Goal: Information Seeking & Learning: Check status

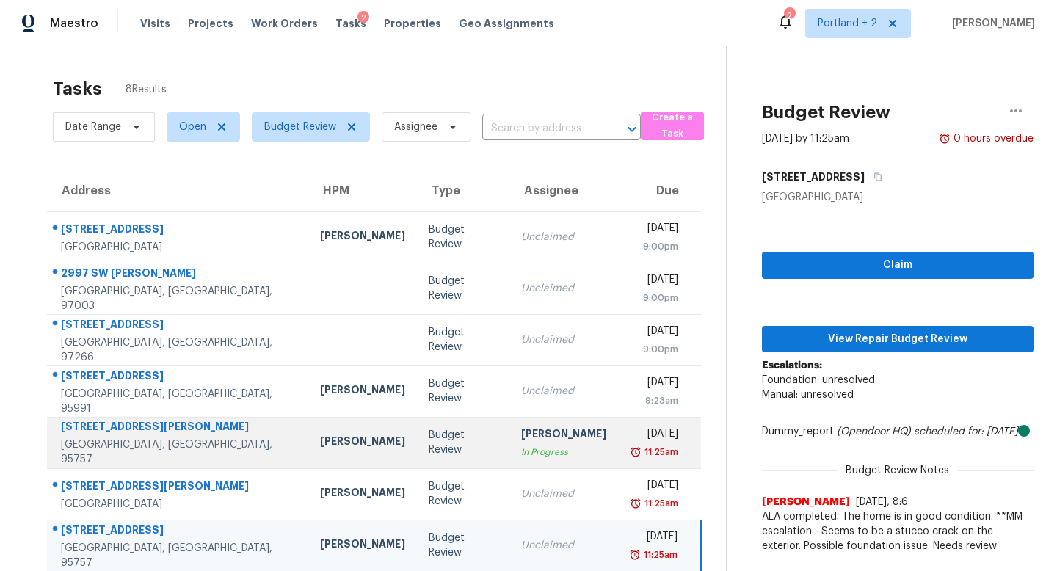
click at [308, 421] on td "[PERSON_NAME]" at bounding box center [362, 442] width 109 height 51
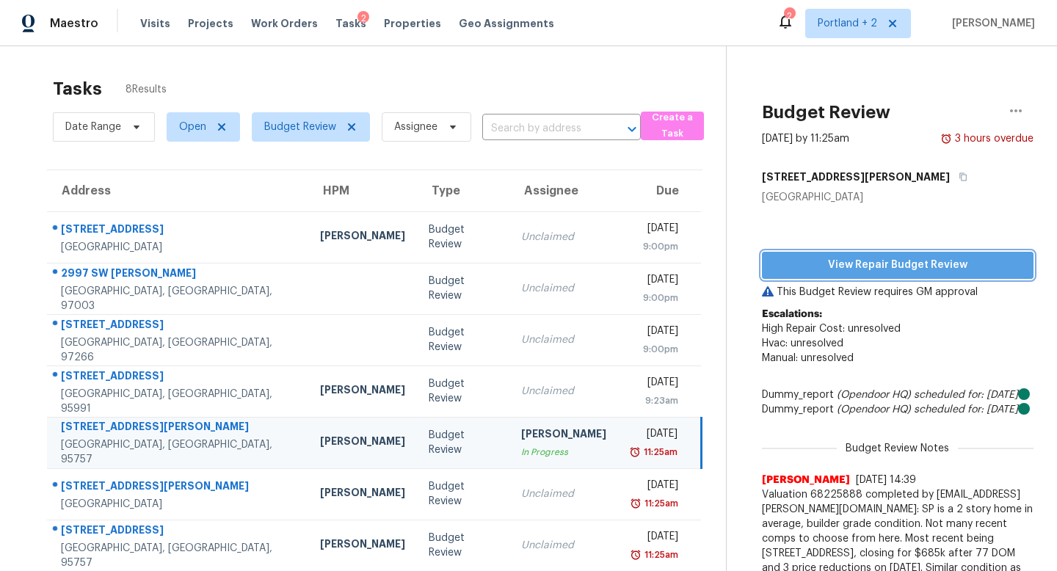
click at [873, 259] on span "View Repair Budget Review" at bounding box center [898, 265] width 248 height 18
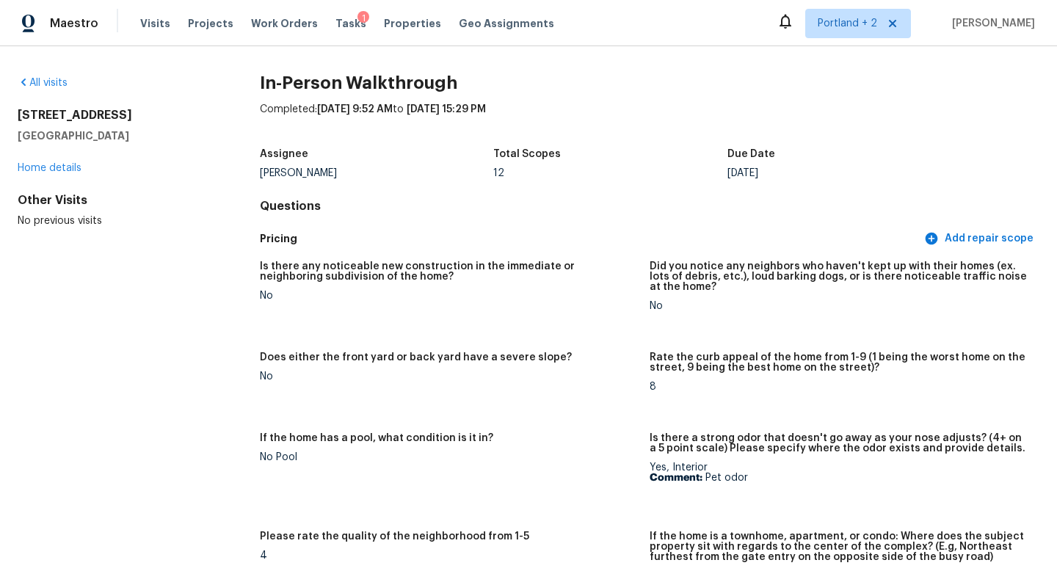
scroll to position [2610, 0]
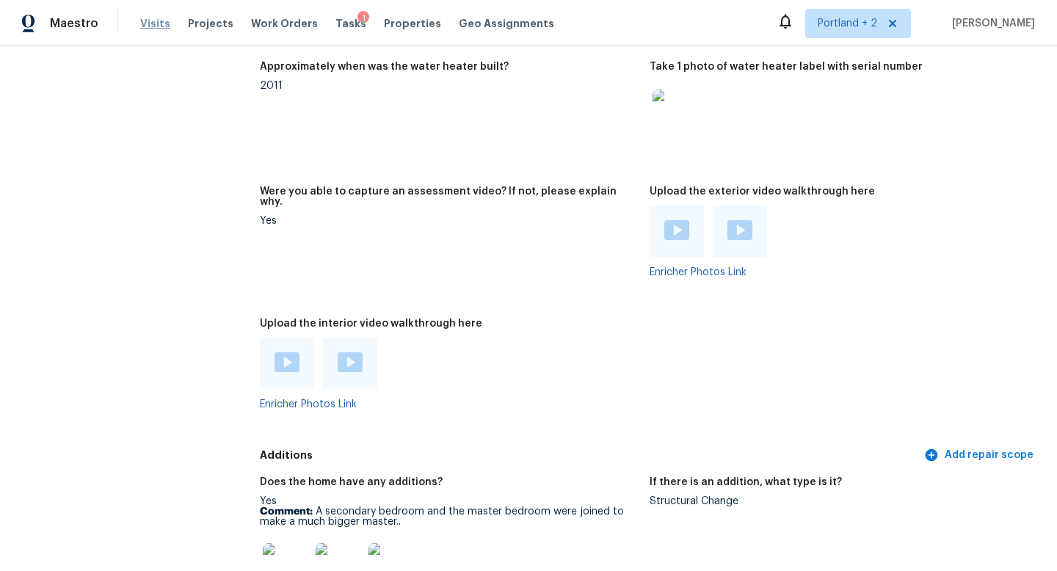
click at [153, 26] on span "Visits" at bounding box center [155, 23] width 30 height 15
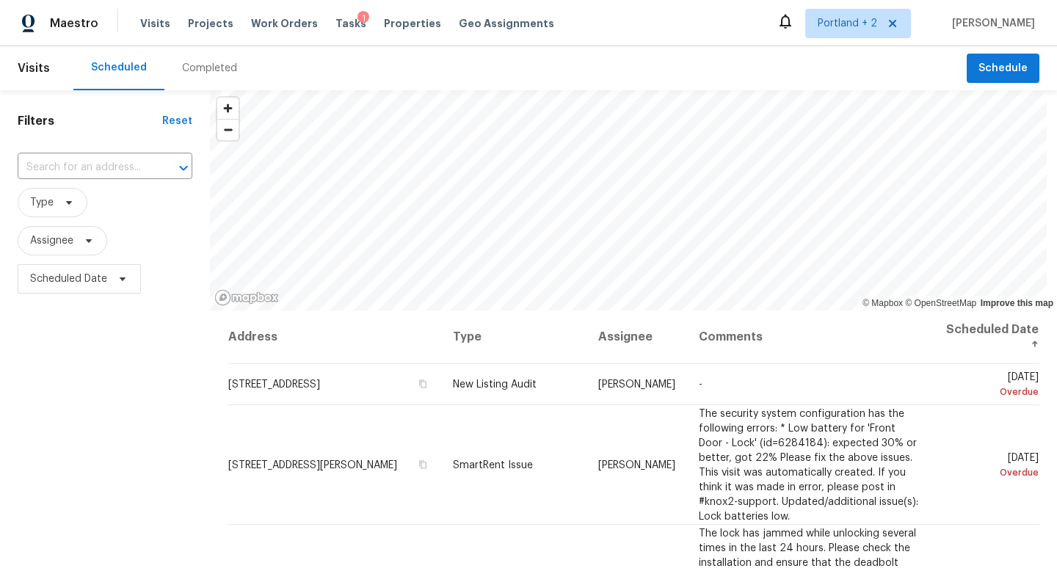
click at [197, 70] on div "Completed" at bounding box center [209, 68] width 55 height 15
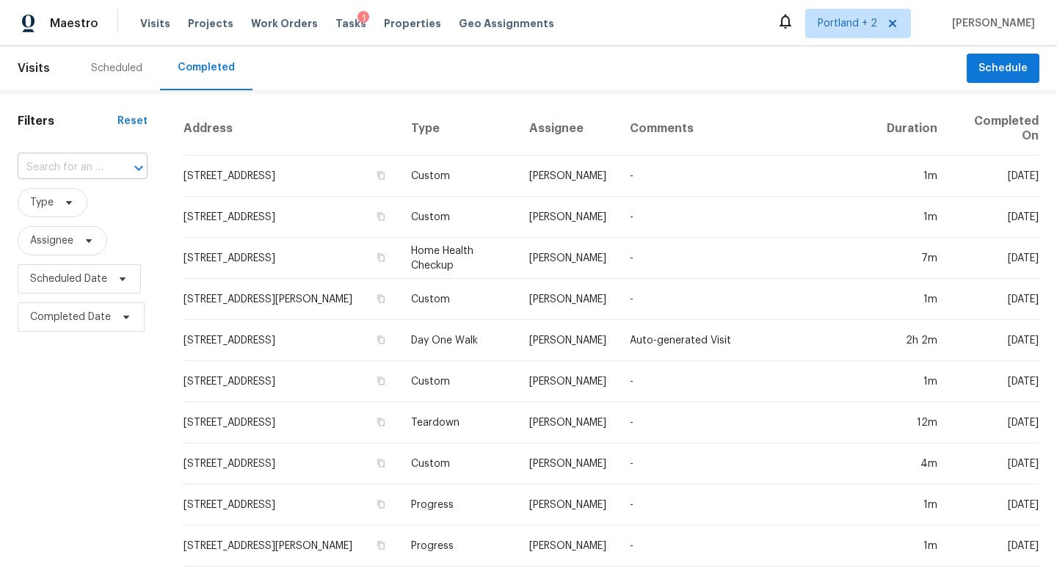
click at [112, 166] on div at bounding box center [128, 168] width 38 height 21
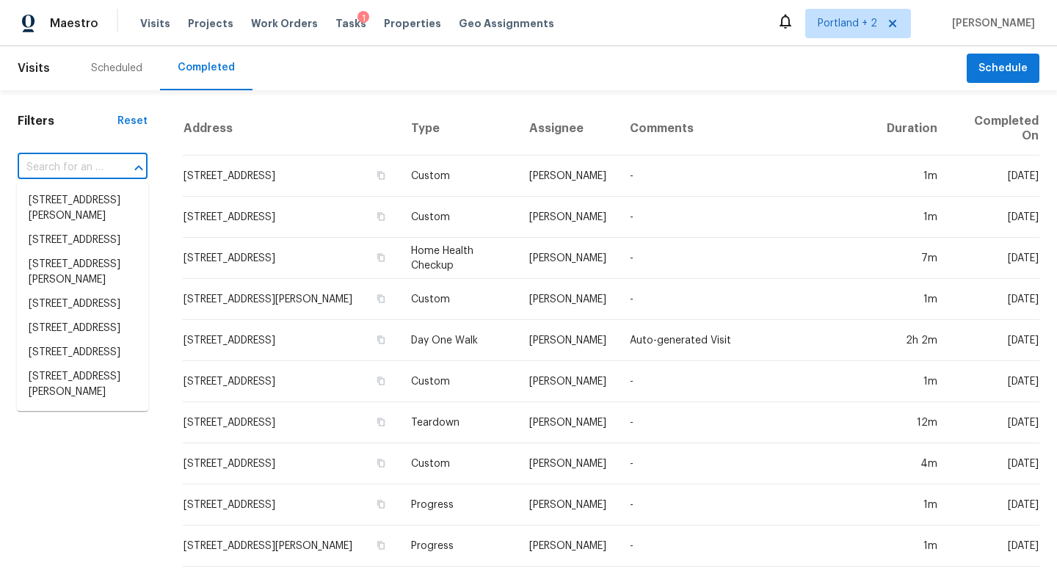
paste input "10356 Stoecker Way, Elk Grove, CA 95757"
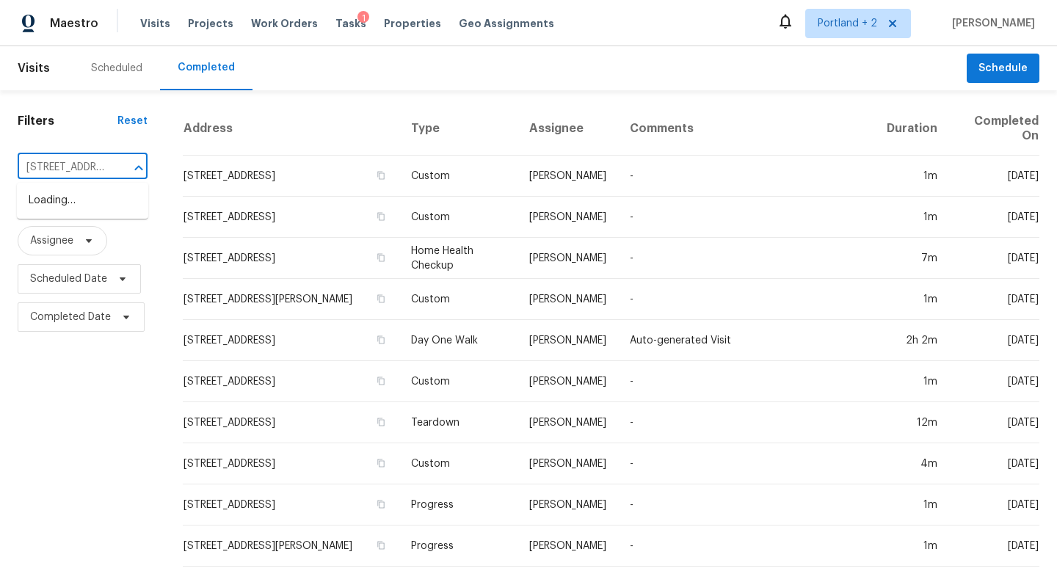
scroll to position [0, 117]
type input "10356 Stoecker Way, Elk Grove, CA 95757"
click at [97, 201] on li "10356 Stoecker Way, Elk Grove, CA 95757" at bounding box center [82, 209] width 131 height 40
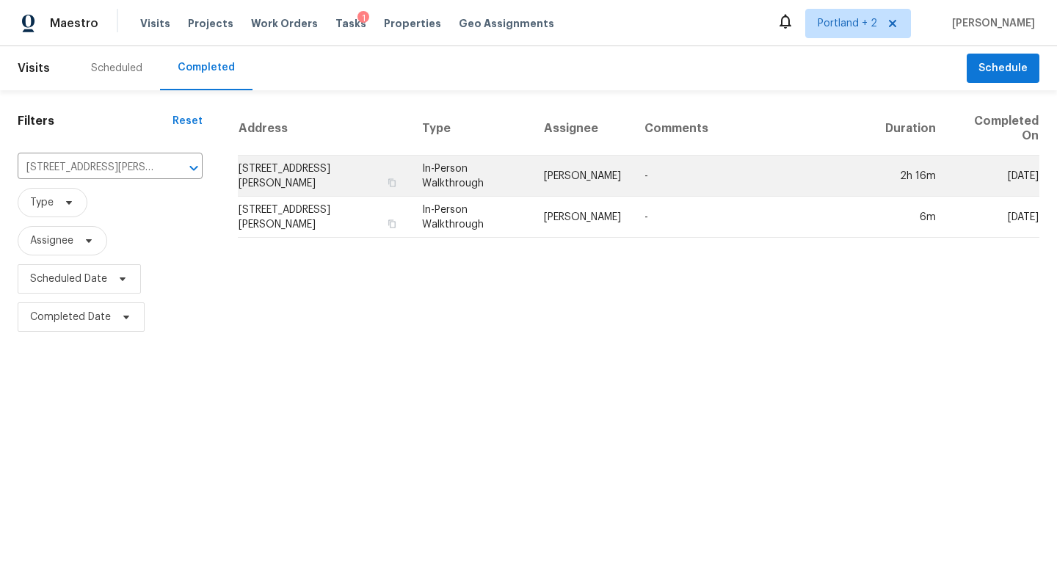
click at [341, 161] on td "10356 Stoecker Way, Elk Grove, CA 95757" at bounding box center [324, 176] width 172 height 41
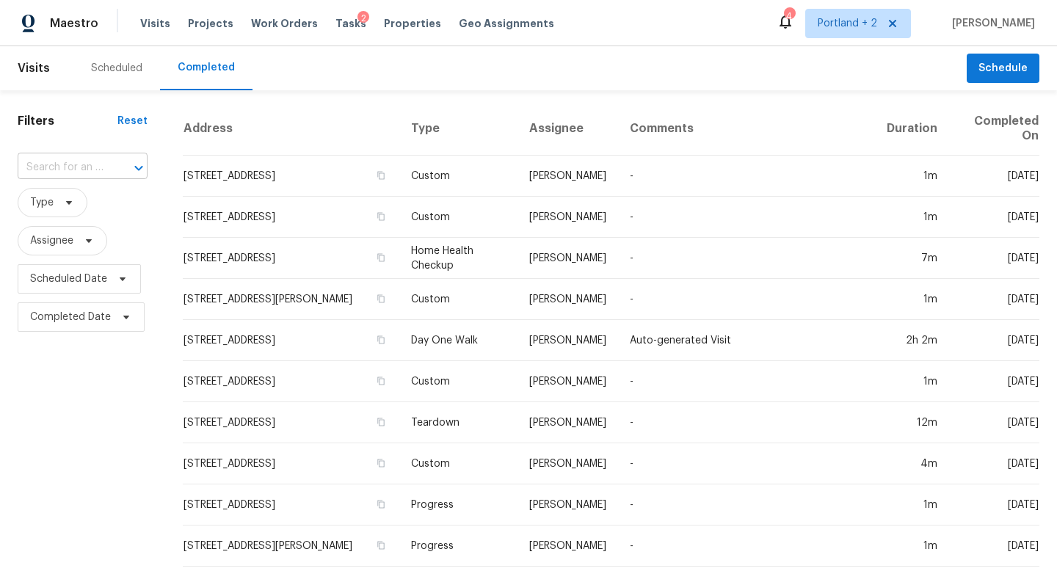
click at [128, 164] on div at bounding box center [128, 168] width 38 height 21
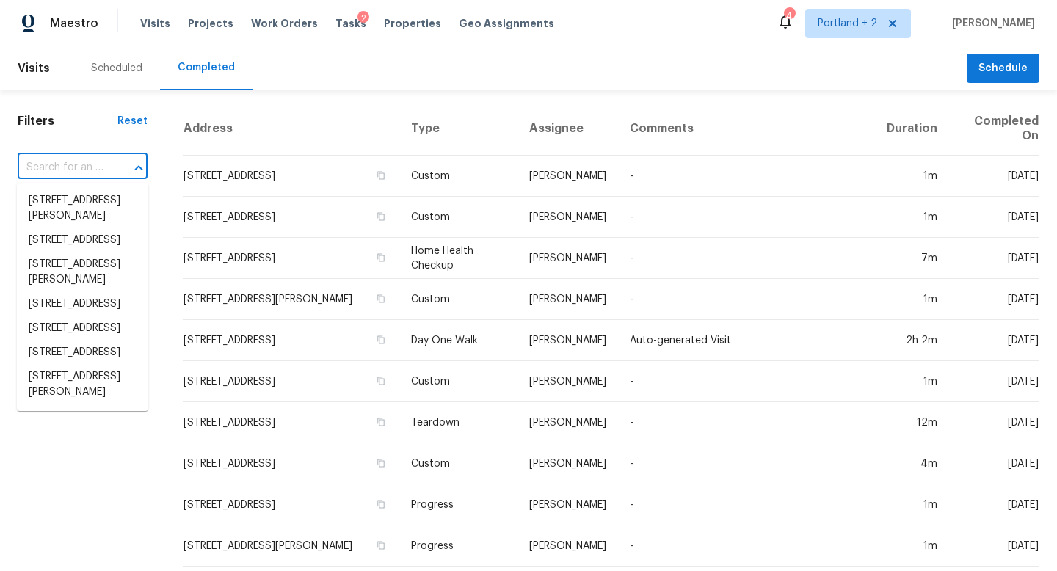
paste input "10356 Stoecker Way, Elk Grove, CA 95757"
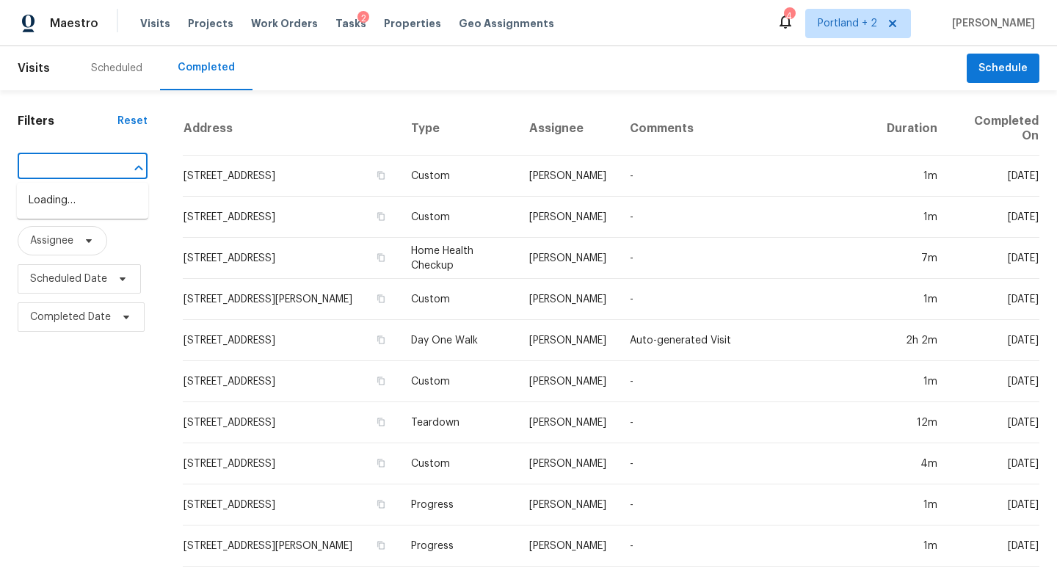
type input "10356 Stoecker Way, Elk Grove, CA 95757"
click at [108, 202] on li "10356 Stoecker Way, Elk Grove, CA 95757" at bounding box center [82, 209] width 131 height 40
click at [93, 161] on input "text" at bounding box center [62, 167] width 89 height 23
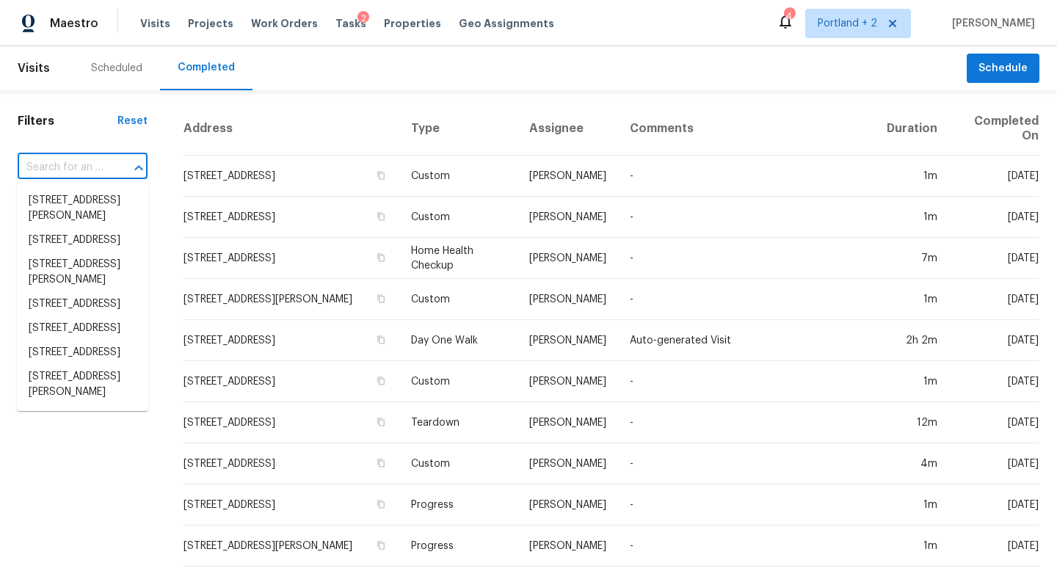
paste input "10356 Stoecker Way, Elk Grove, CA 95757"
type input "10356 Stoecker Way, Elk Grove, CA 95757"
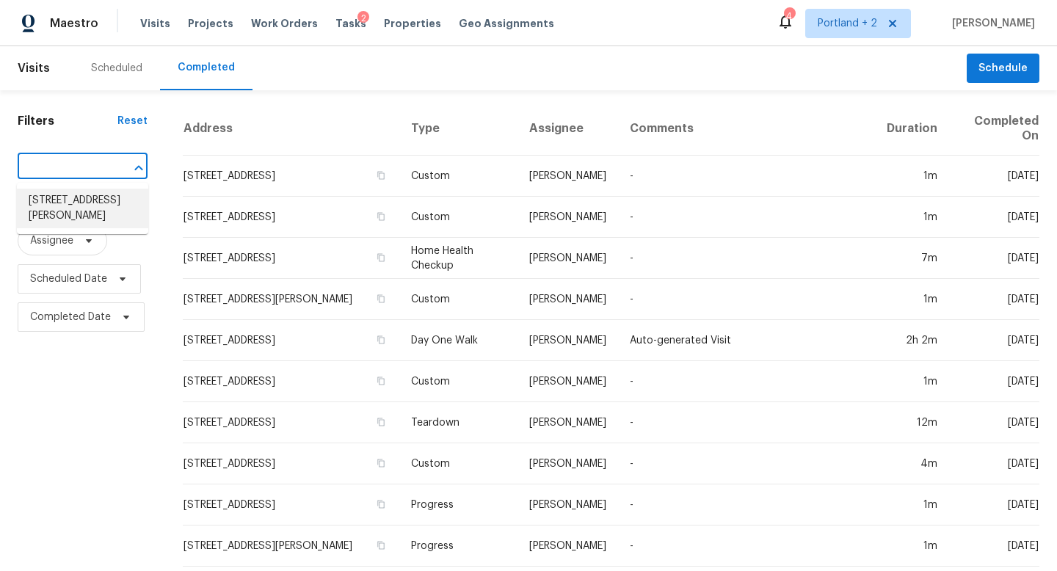
click at [79, 197] on li "10356 Stoecker Way, Elk Grove, CA 95757" at bounding box center [82, 209] width 131 height 40
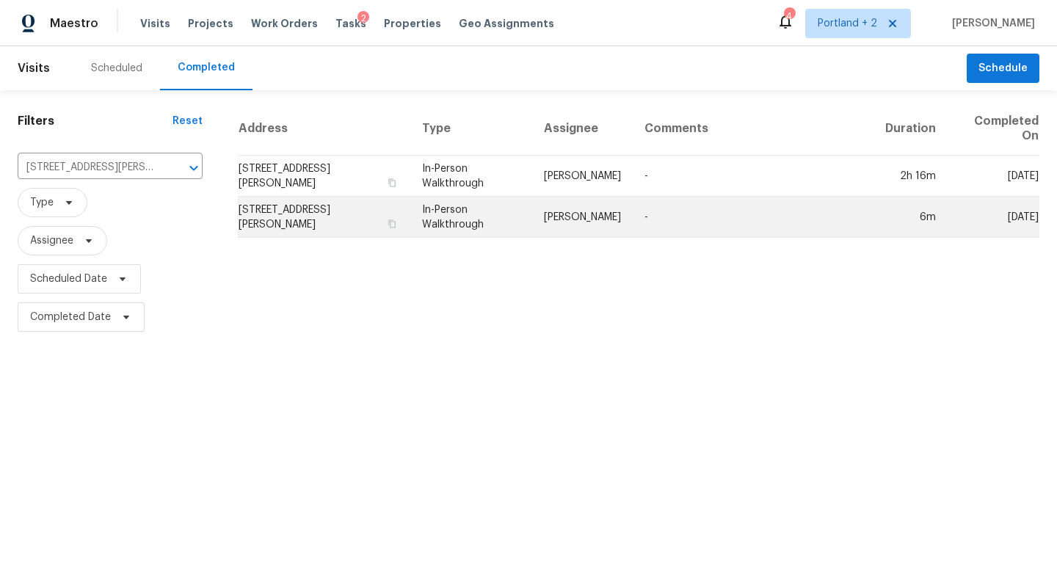
click at [614, 224] on td "[PERSON_NAME]" at bounding box center [582, 217] width 101 height 41
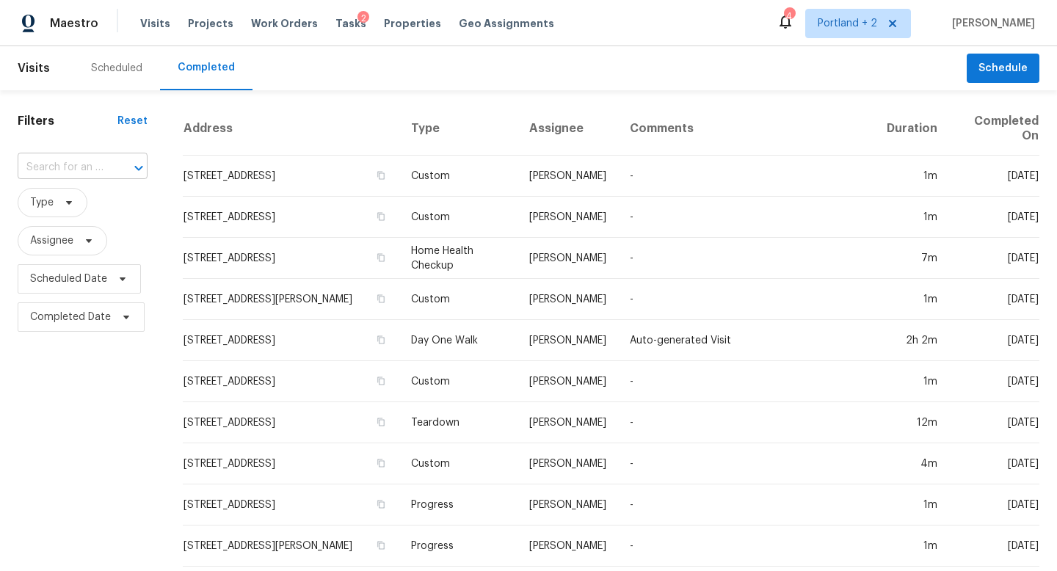
click at [106, 159] on input "text" at bounding box center [62, 167] width 89 height 23
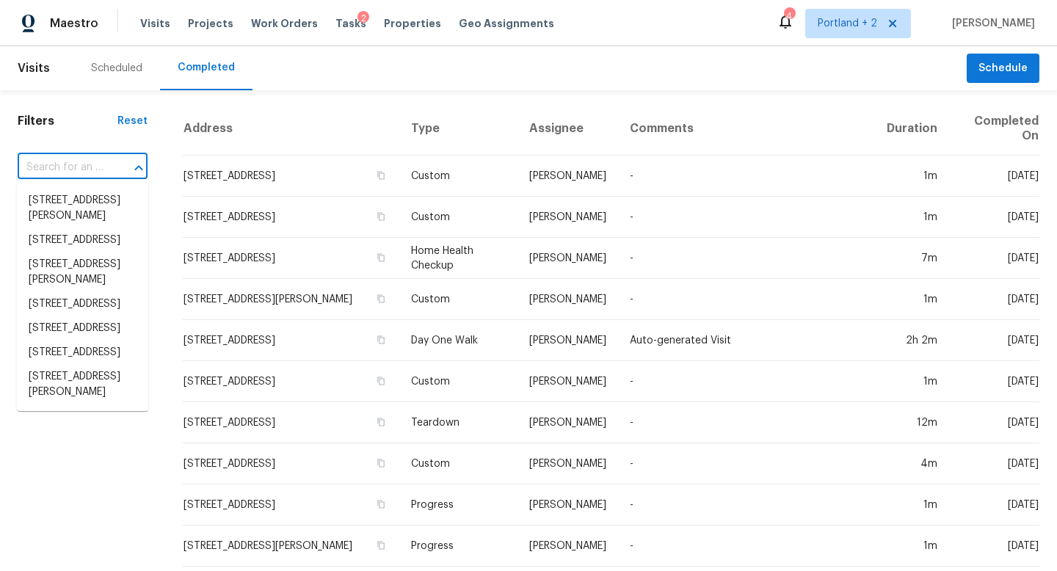
paste input "10356 Stoecker Way, Elk Grove, CA 95757"
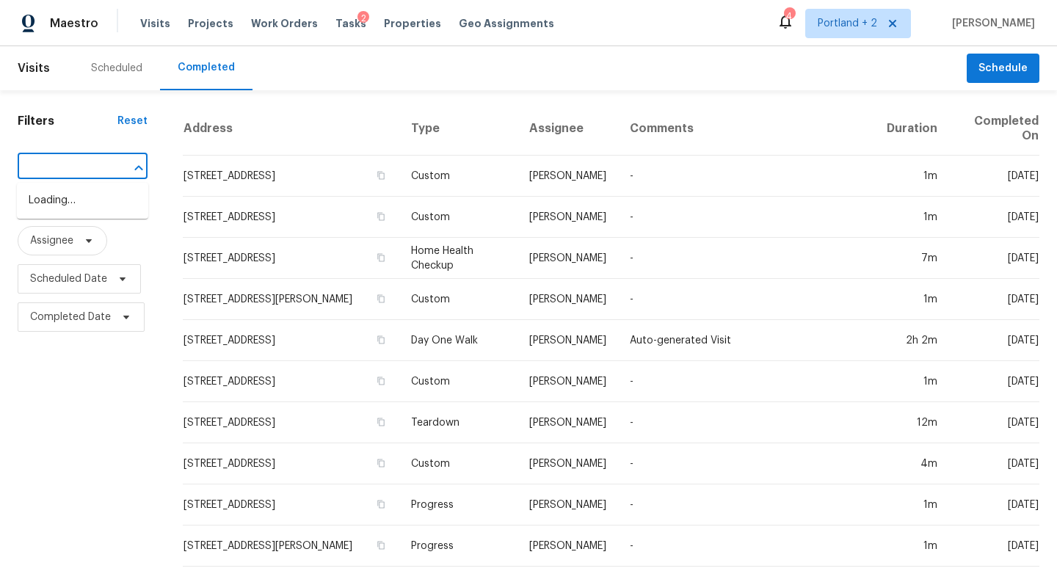
type input "10356 Stoecker Way, Elk Grove, CA 95757"
click at [90, 208] on li "10356 Stoecker Way, Elk Grove, CA 95757" at bounding box center [82, 209] width 131 height 40
click at [92, 164] on input "text" at bounding box center [62, 167] width 89 height 23
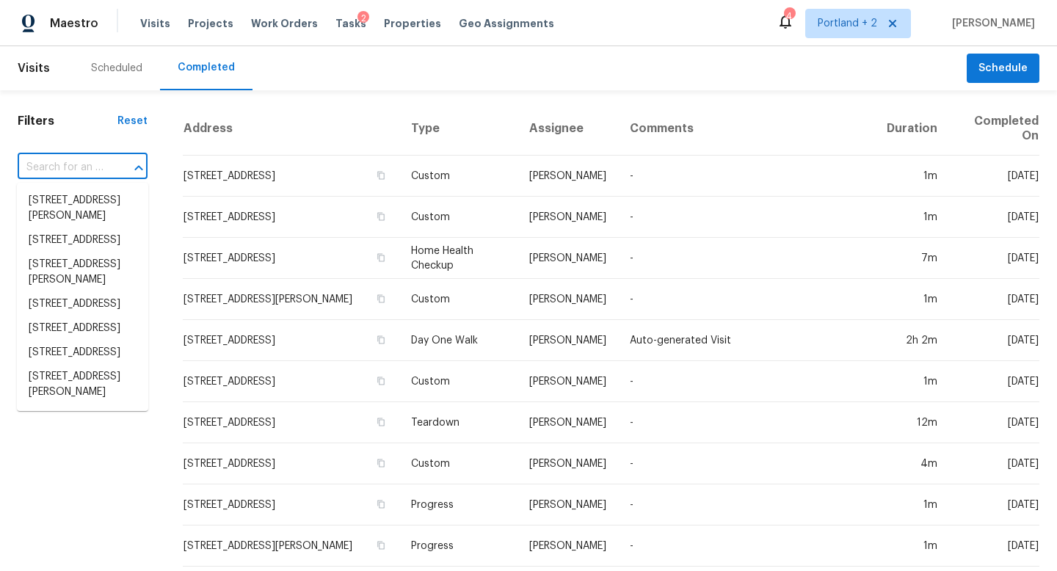
paste input "10356 Stoecker Way, Elk Grove, CA 95757"
type input "10356 Stoecker Way, Elk Grove, CA 95757"
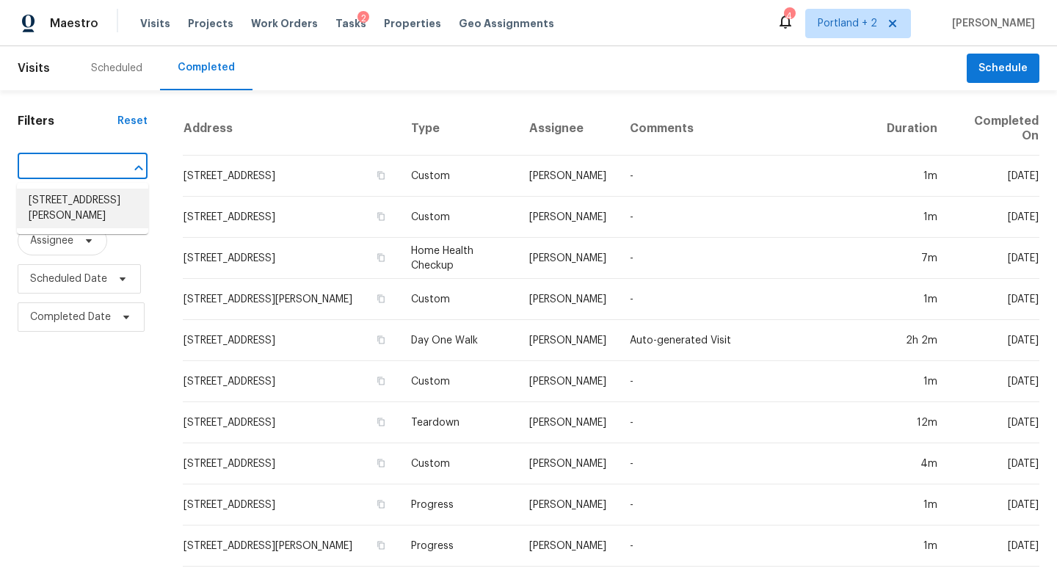
click at [102, 195] on li "10356 Stoecker Way, Elk Grove, CA 95757" at bounding box center [82, 209] width 131 height 40
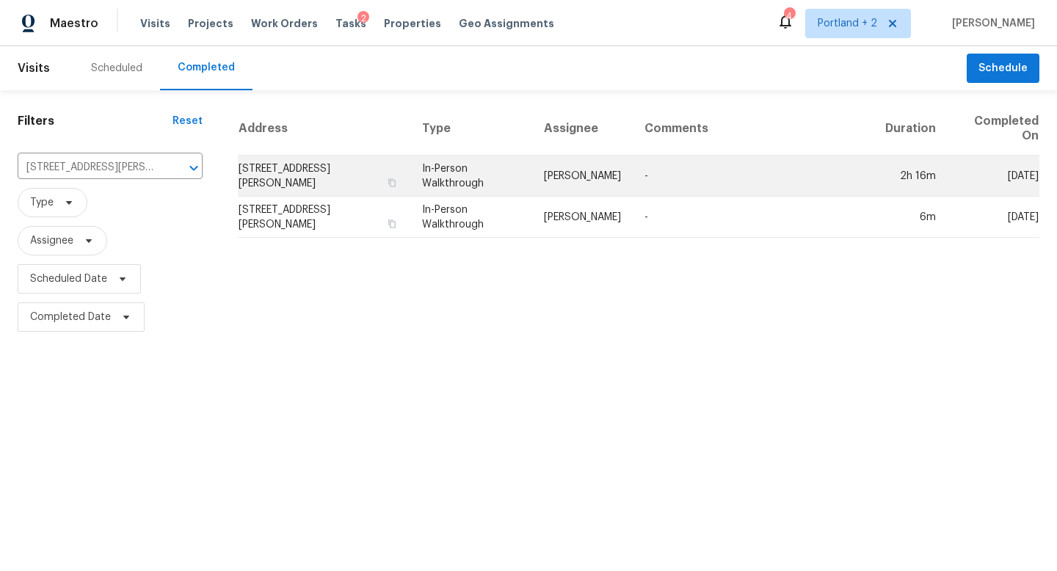
click at [352, 181] on td "10356 Stoecker Way, Elk Grove, CA 95757" at bounding box center [324, 176] width 172 height 41
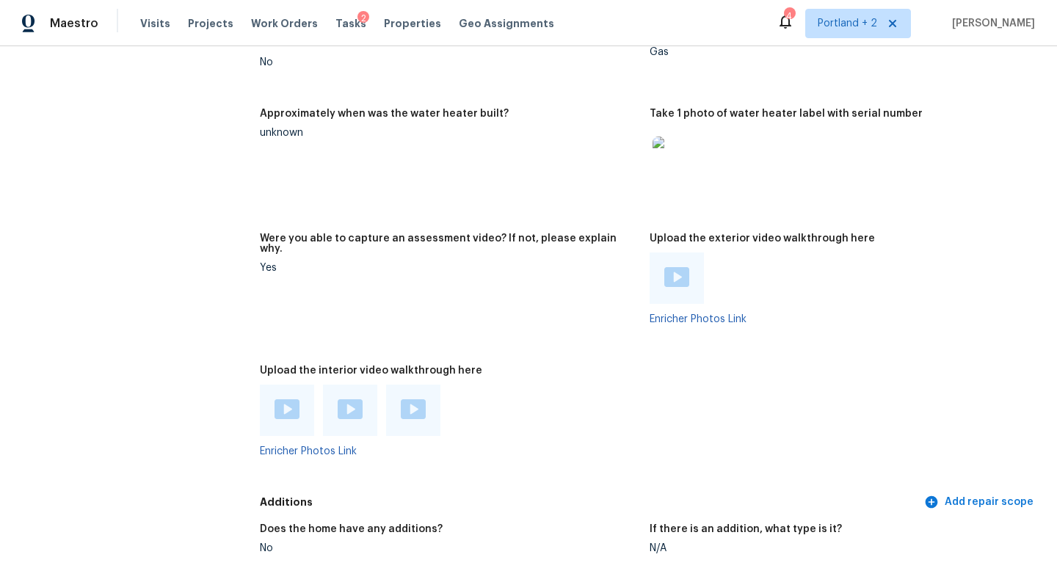
scroll to position [2716, 0]
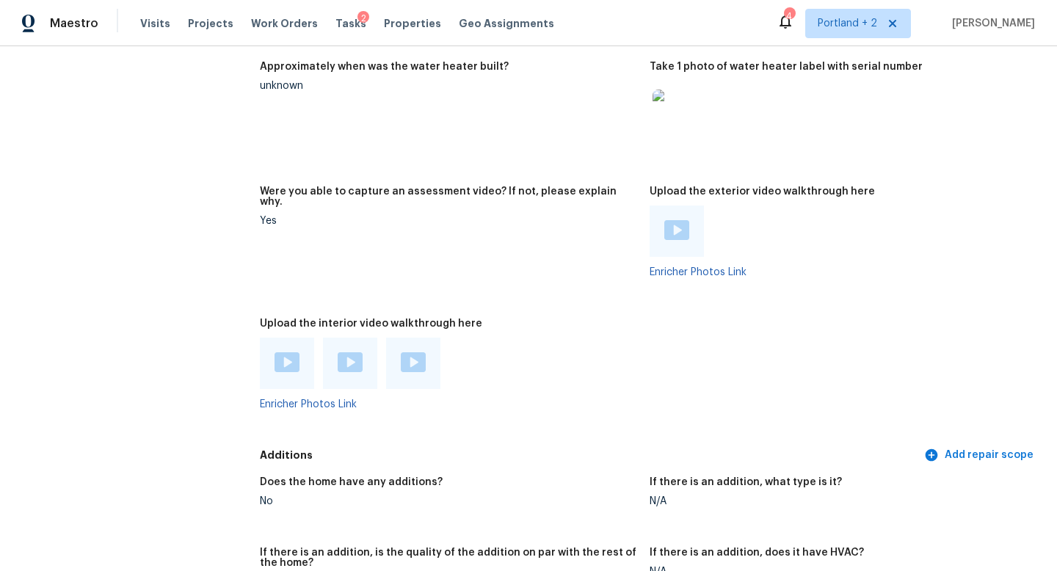
click at [286, 352] on img at bounding box center [287, 362] width 25 height 20
click at [353, 352] on img at bounding box center [350, 362] width 25 height 20
click at [418, 352] on img at bounding box center [413, 362] width 25 height 20
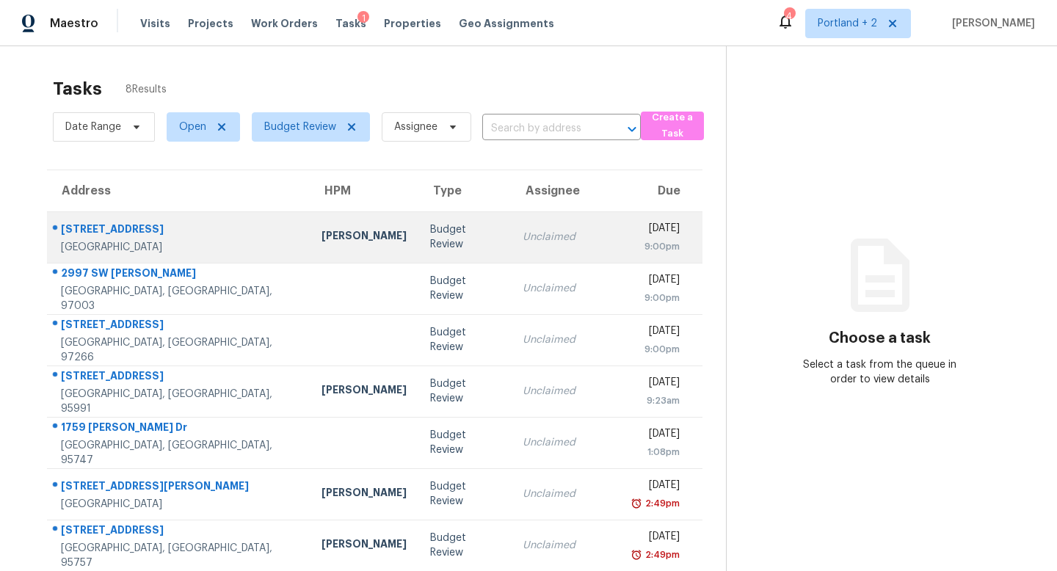
scroll to position [63, 0]
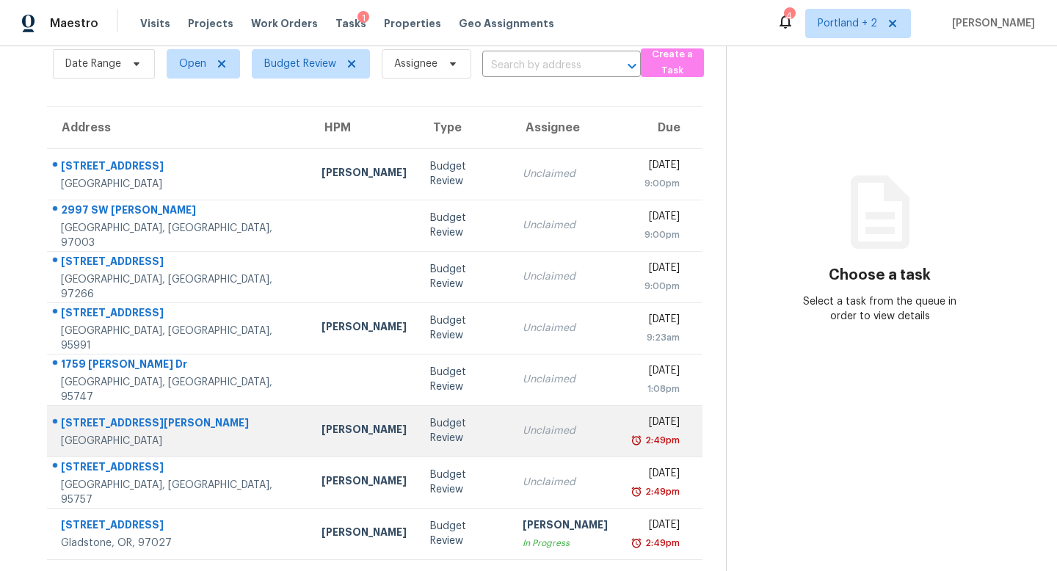
click at [321, 429] on div "Adam Clark" at bounding box center [363, 431] width 85 height 18
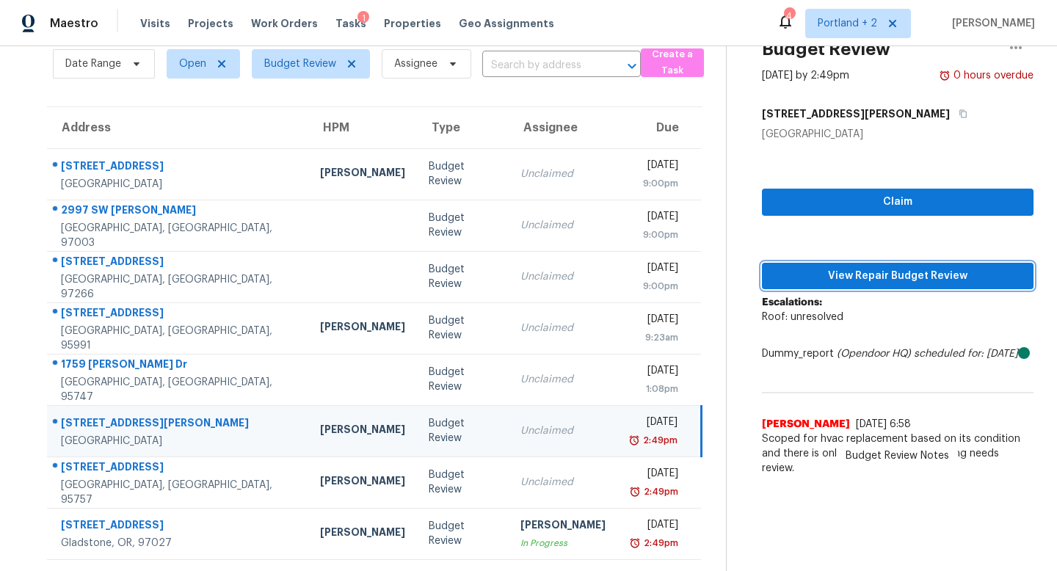
click at [934, 286] on button "View Repair Budget Review" at bounding box center [898, 276] width 272 height 27
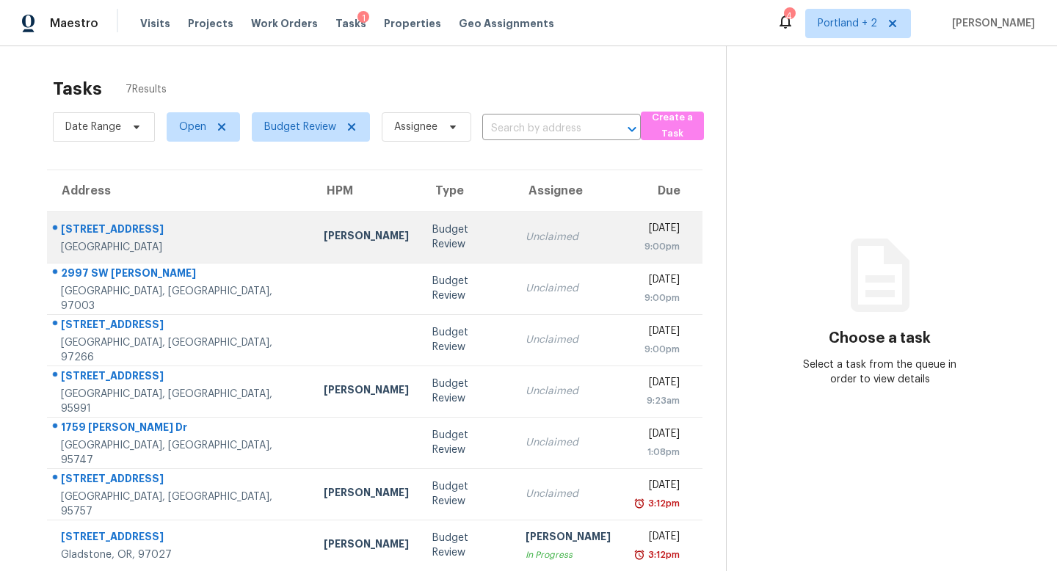
click at [312, 222] on td "Marcos Reyes" at bounding box center [366, 236] width 109 height 51
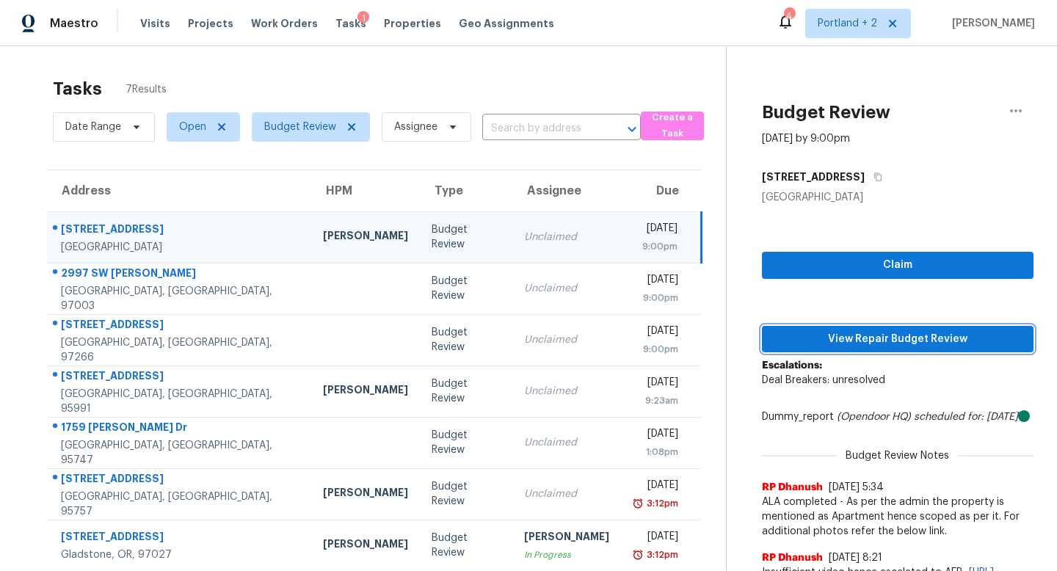
click at [858, 330] on span "View Repair Budget Review" at bounding box center [898, 339] width 248 height 18
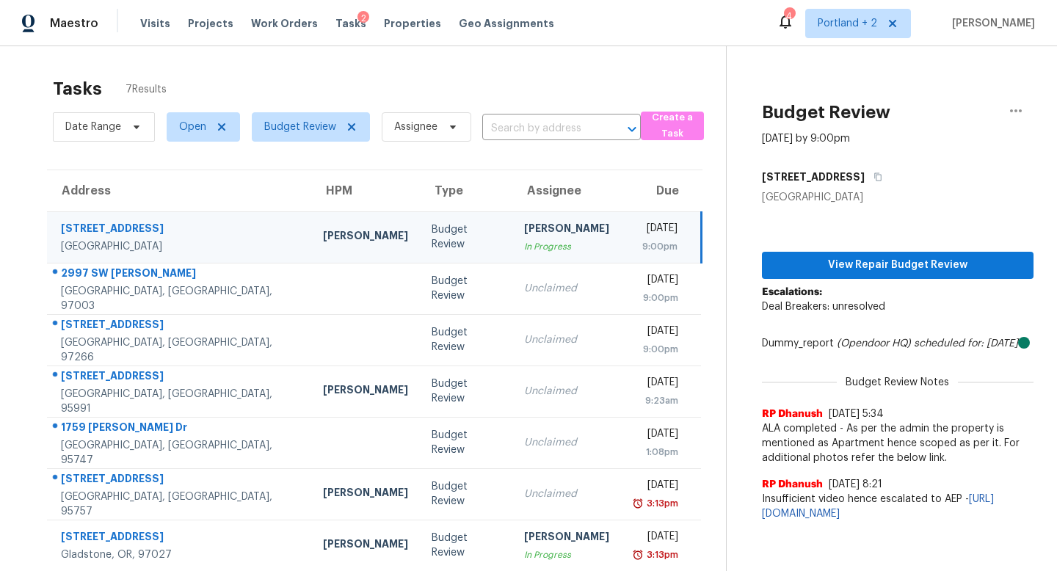
scroll to position [46, 0]
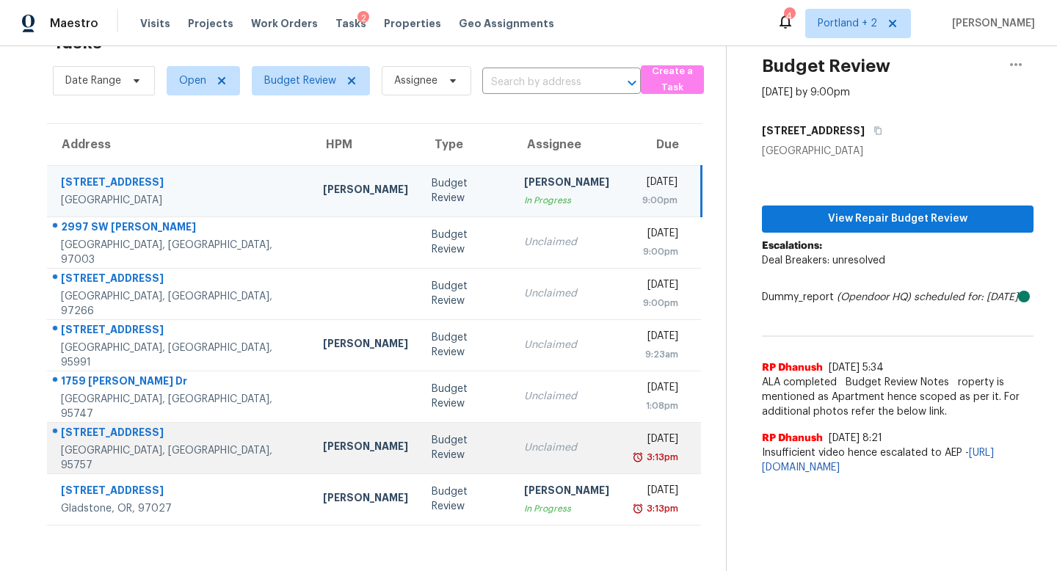
click at [420, 437] on td "Budget Review" at bounding box center [466, 447] width 93 height 51
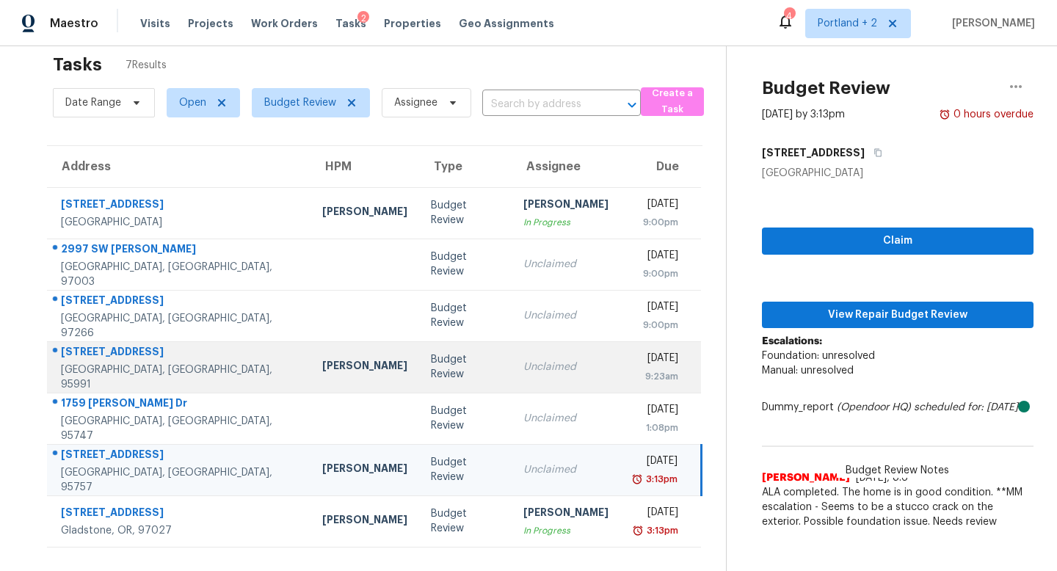
scroll to position [21, 0]
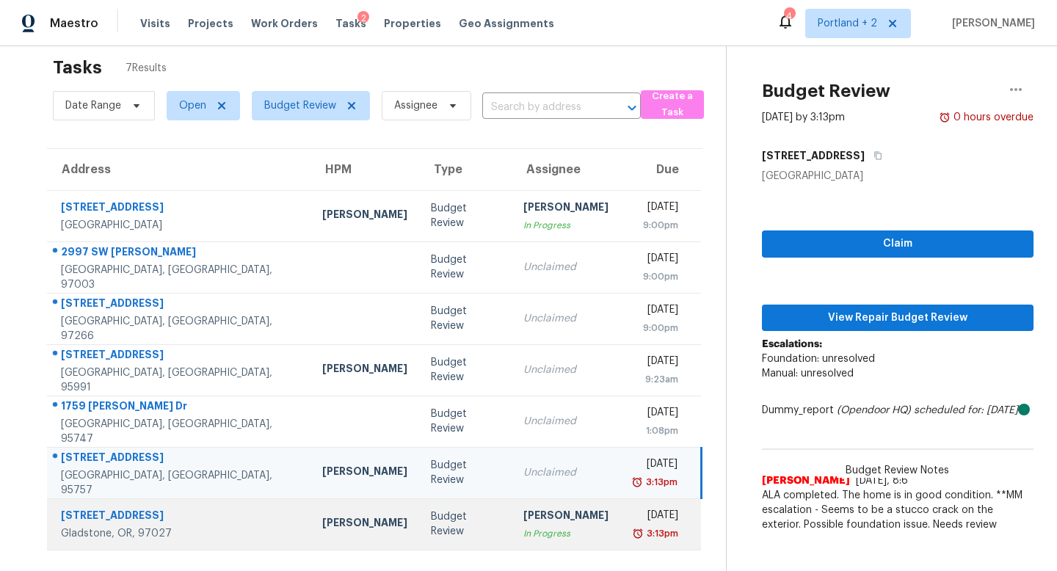
click at [161, 525] on div "[STREET_ADDRESS]" at bounding box center [180, 517] width 238 height 18
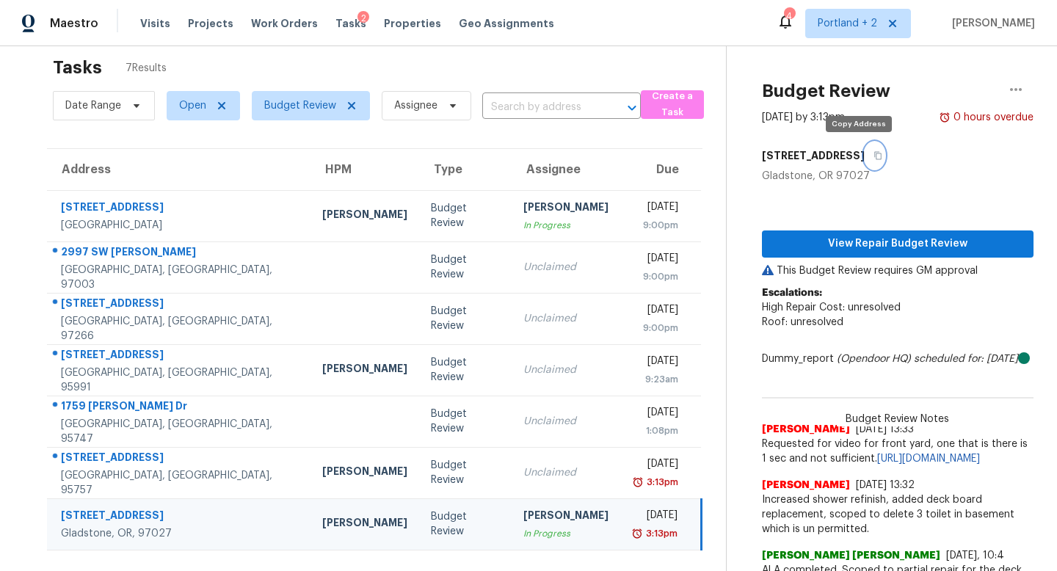
click at [865, 161] on button "button" at bounding box center [875, 155] width 20 height 26
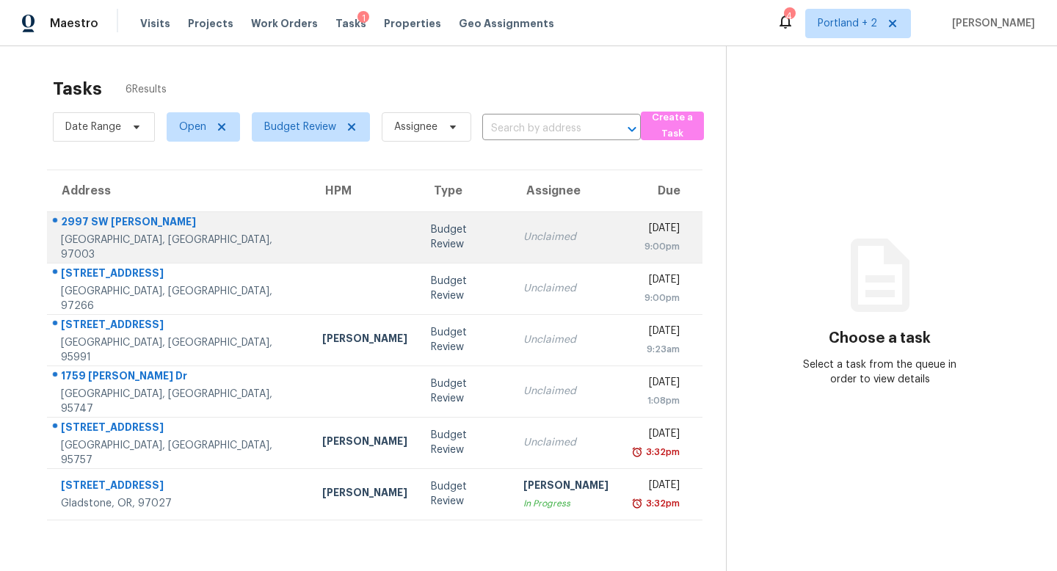
click at [310, 239] on td at bounding box center [364, 236] width 109 height 51
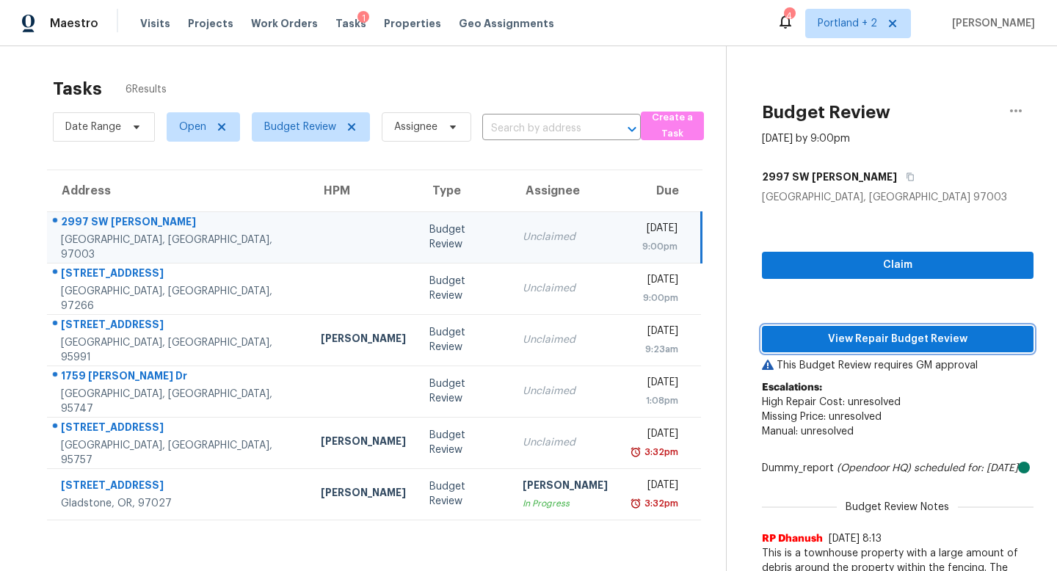
click at [926, 335] on span "View Repair Budget Review" at bounding box center [898, 339] width 248 height 18
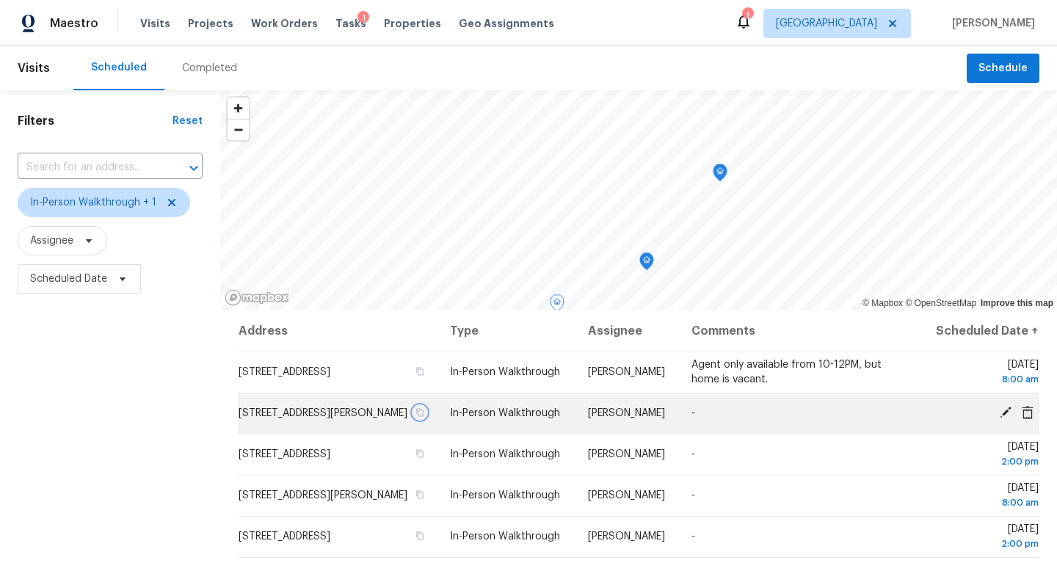
click at [424, 417] on icon "button" at bounding box center [419, 412] width 9 height 9
